Goal: Task Accomplishment & Management: Manage account settings

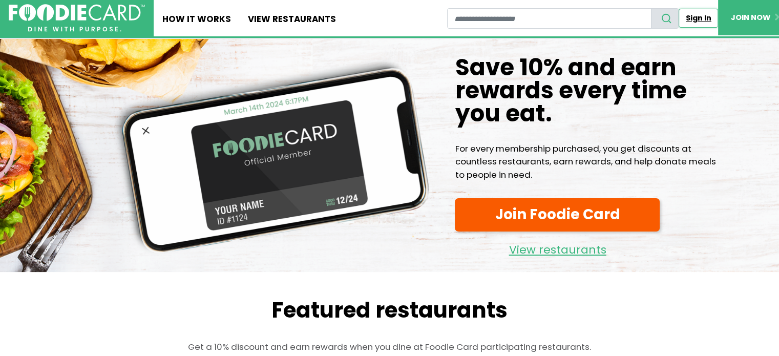
click at [700, 17] on link "Sign In" at bounding box center [697, 18] width 39 height 19
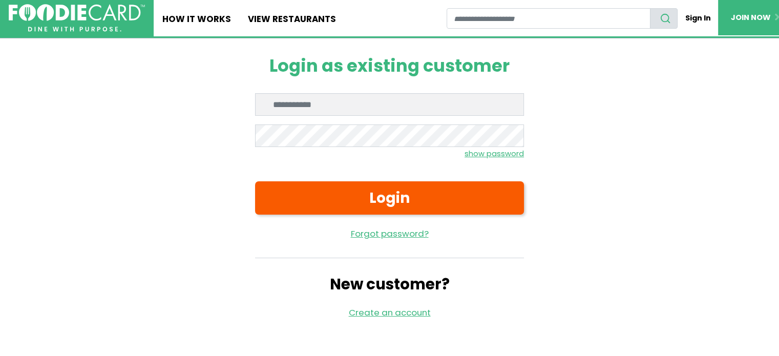
type input "**********"
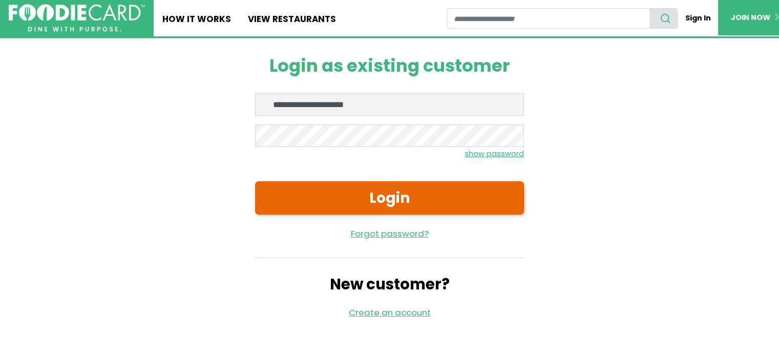
click at [385, 194] on button "Login" at bounding box center [389, 197] width 269 height 33
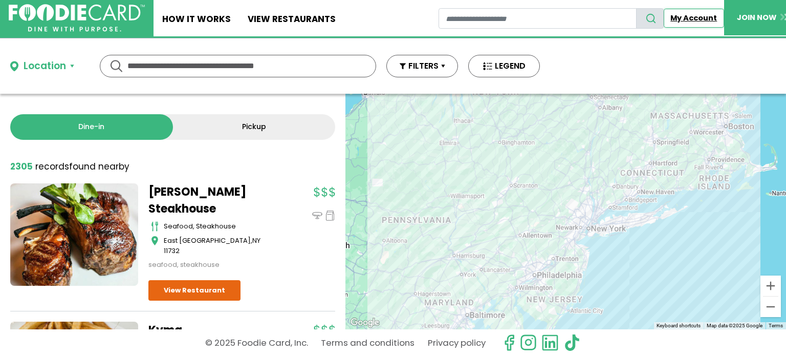
click at [693, 19] on link "My Account" at bounding box center [694, 18] width 60 height 19
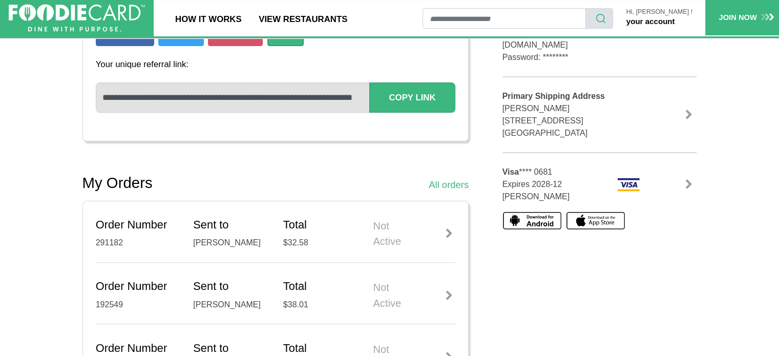
scroll to position [256, 0]
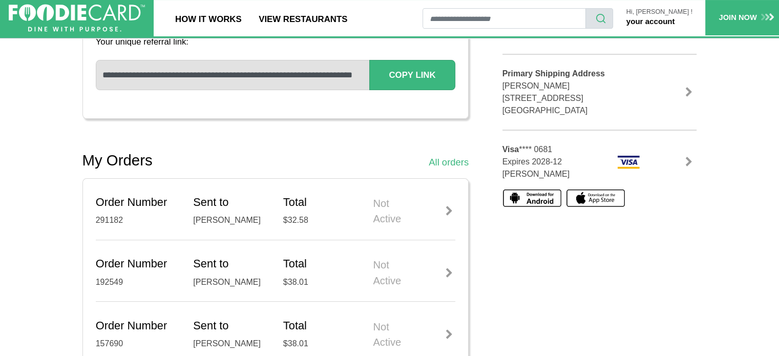
click at [451, 208] on div at bounding box center [449, 211] width 12 height 10
